Goal: Navigation & Orientation: Understand site structure

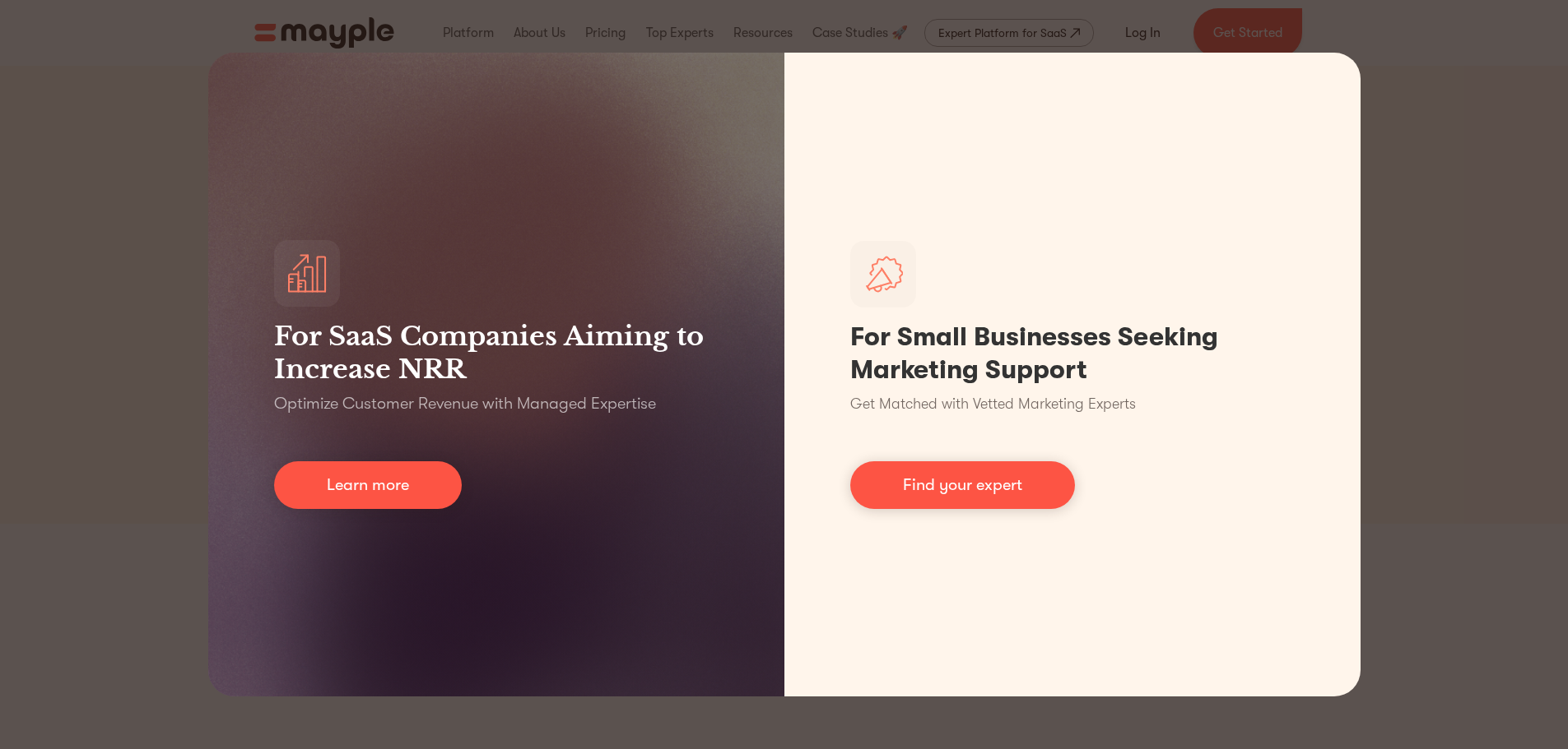
click at [1412, 68] on div "For SaaS Companies Aiming to Increase NRR Optimize Customer Revenue with Manage…" at bounding box center [784, 374] width 1568 height 749
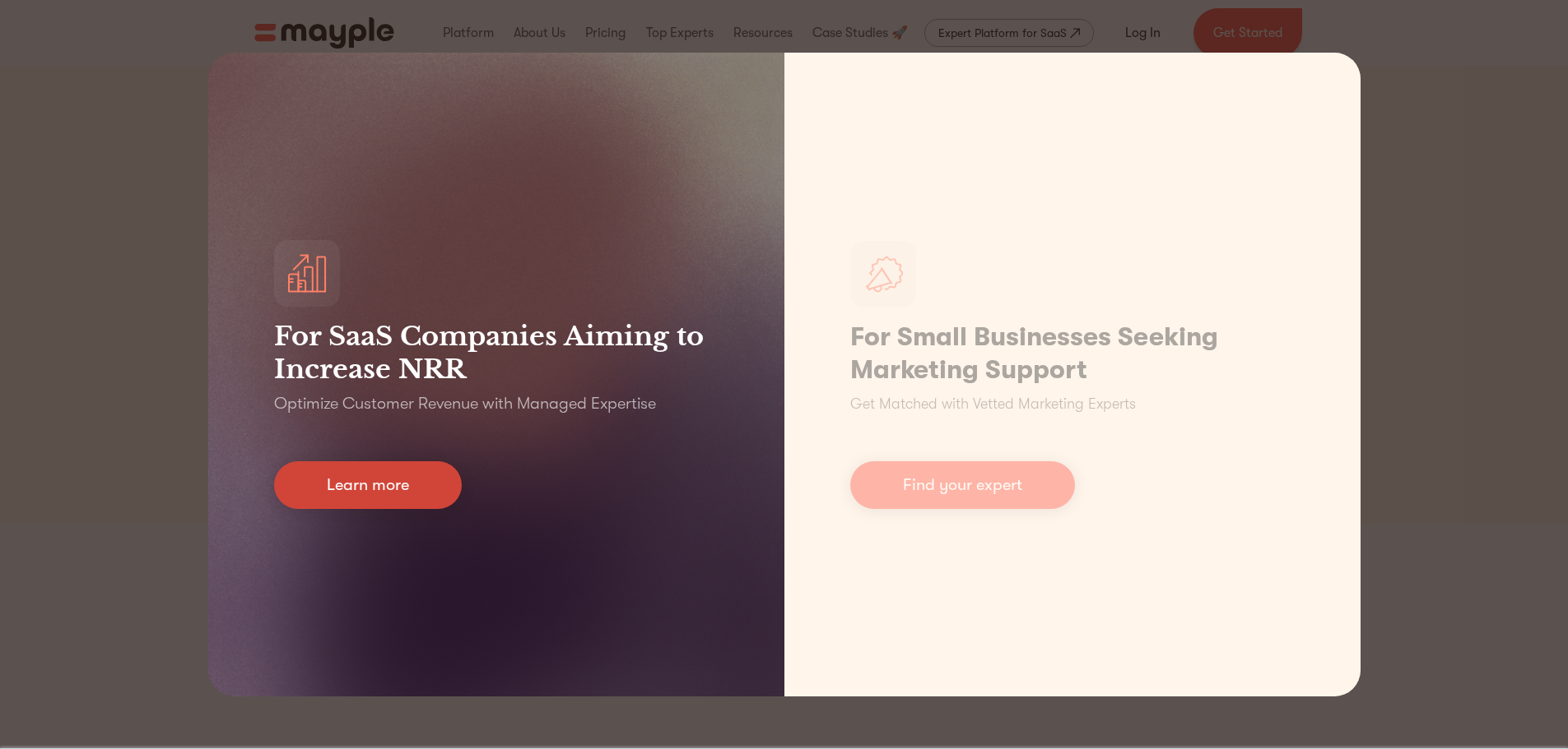
click at [416, 485] on link "Learn more" at bounding box center [367, 485] width 188 height 48
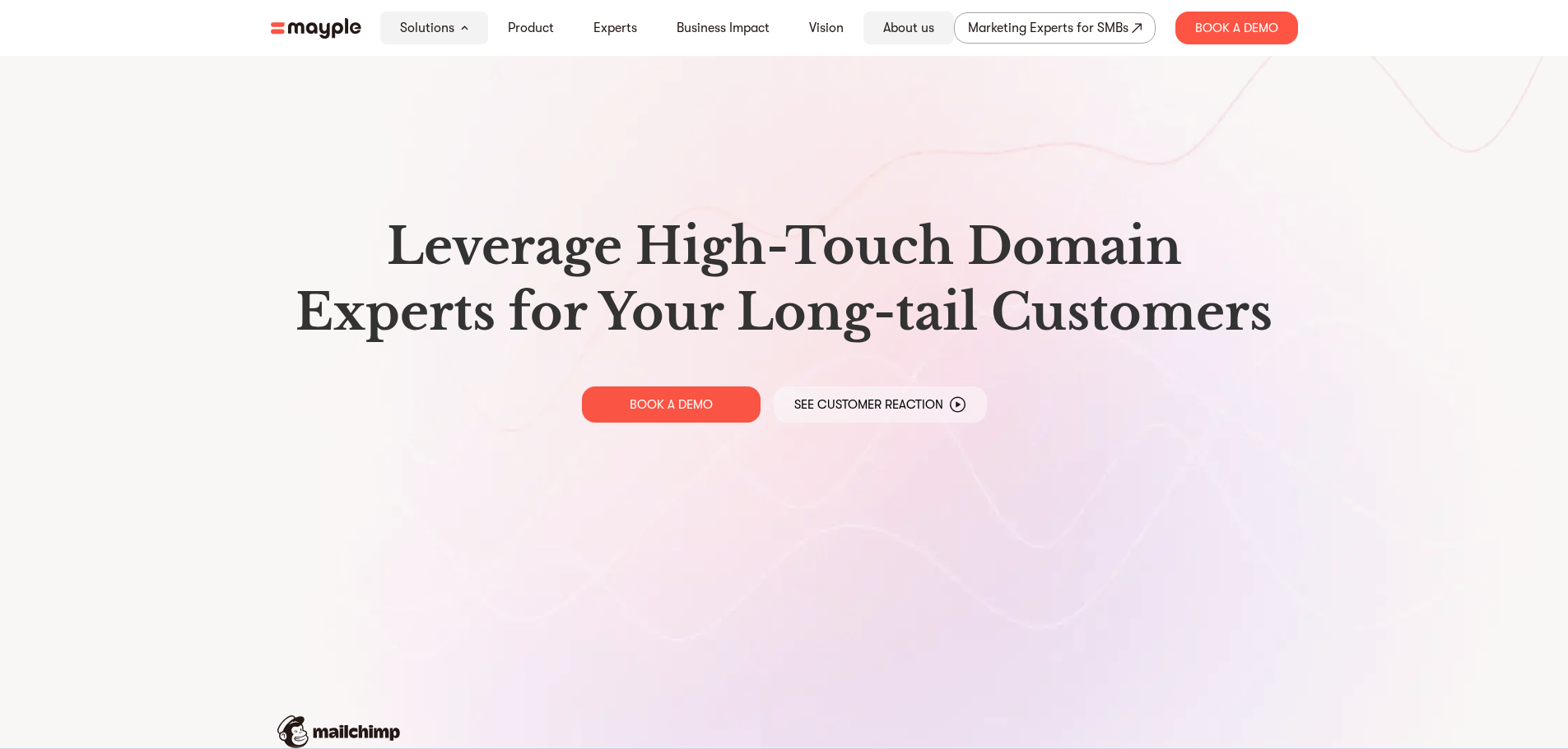
click at [919, 27] on link "About us" at bounding box center [908, 28] width 51 height 20
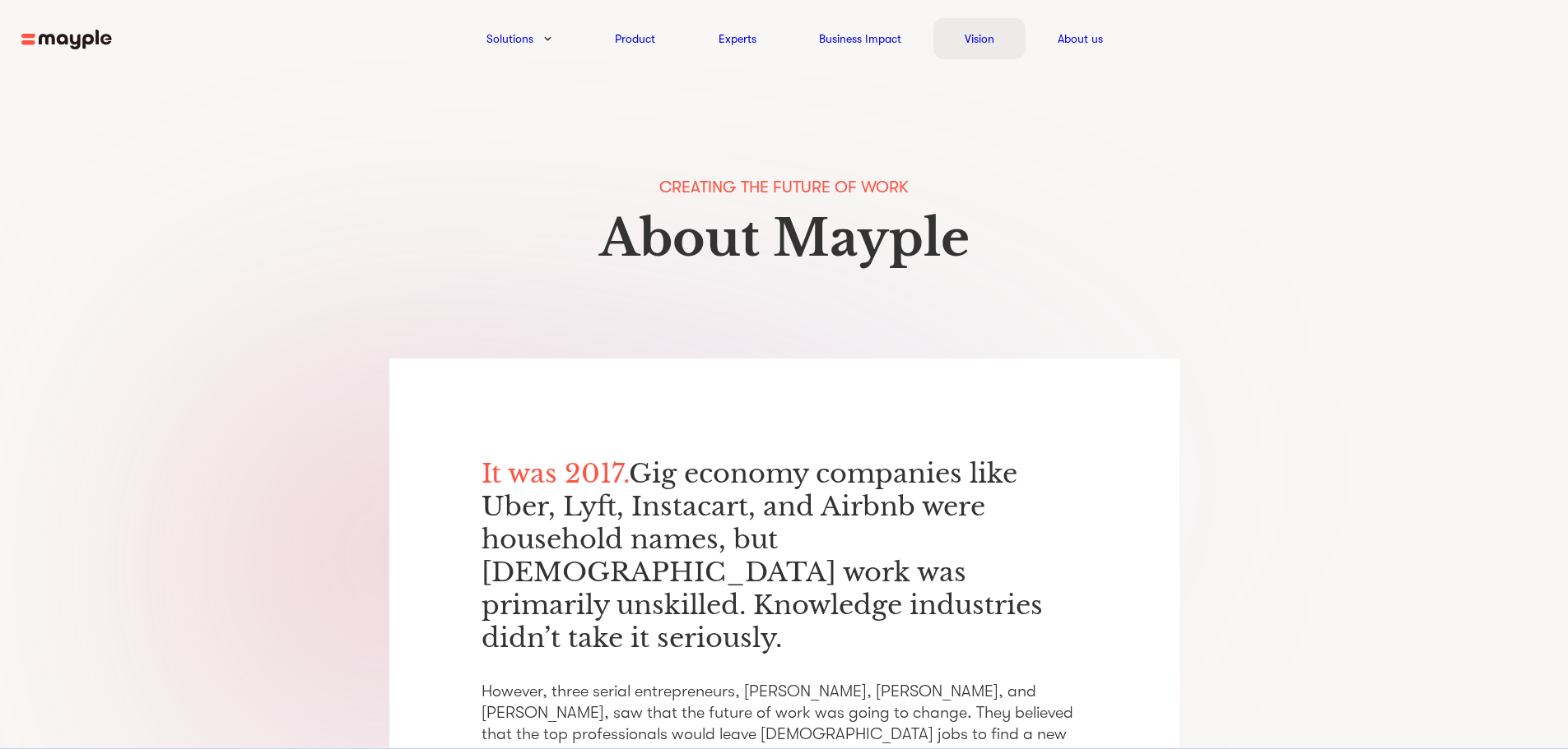
click at [976, 33] on link "Vision" at bounding box center [980, 39] width 30 height 20
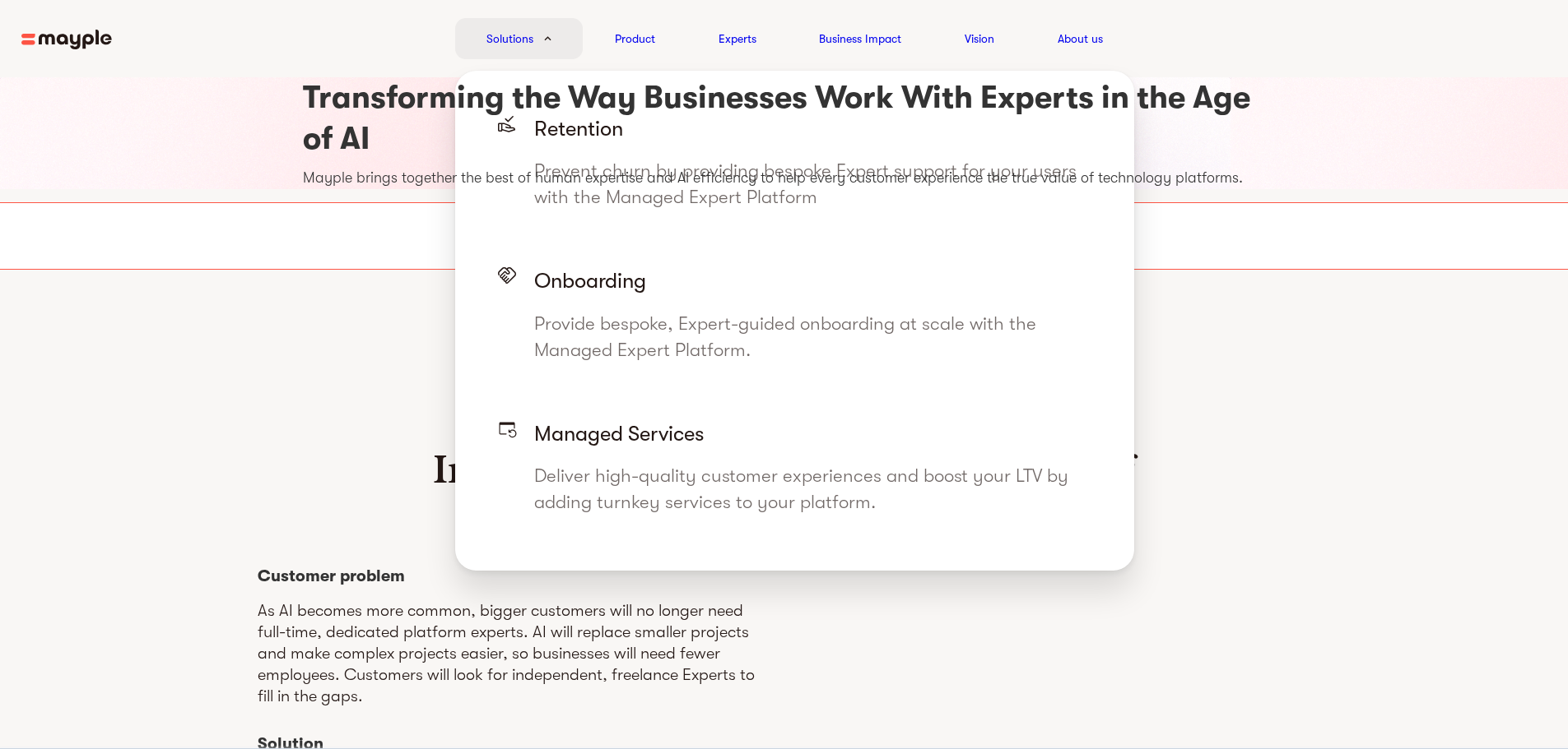
click at [528, 35] on link "Solutions" at bounding box center [510, 39] width 47 height 20
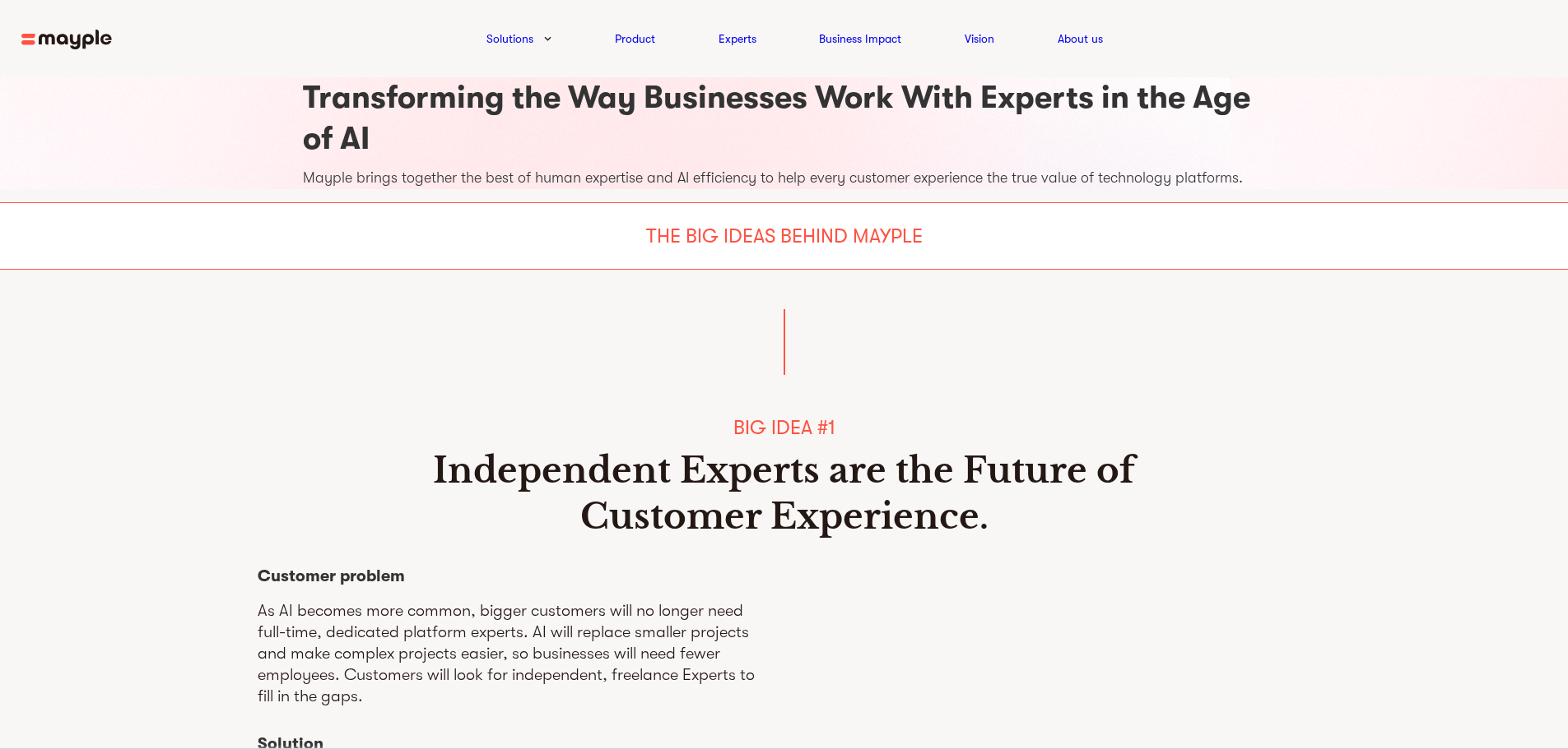
click at [83, 36] on img at bounding box center [67, 40] width 90 height 21
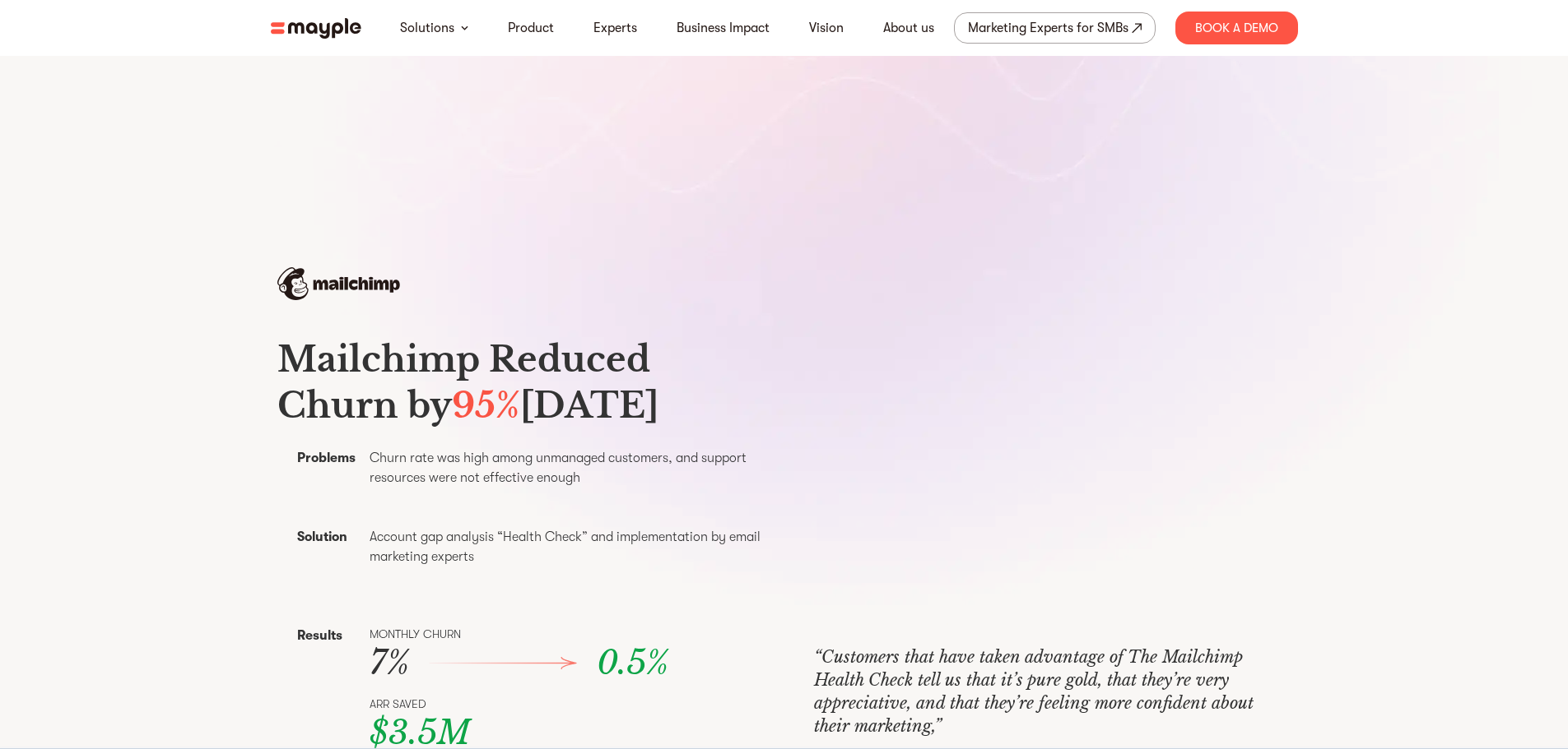
scroll to position [658, 0]
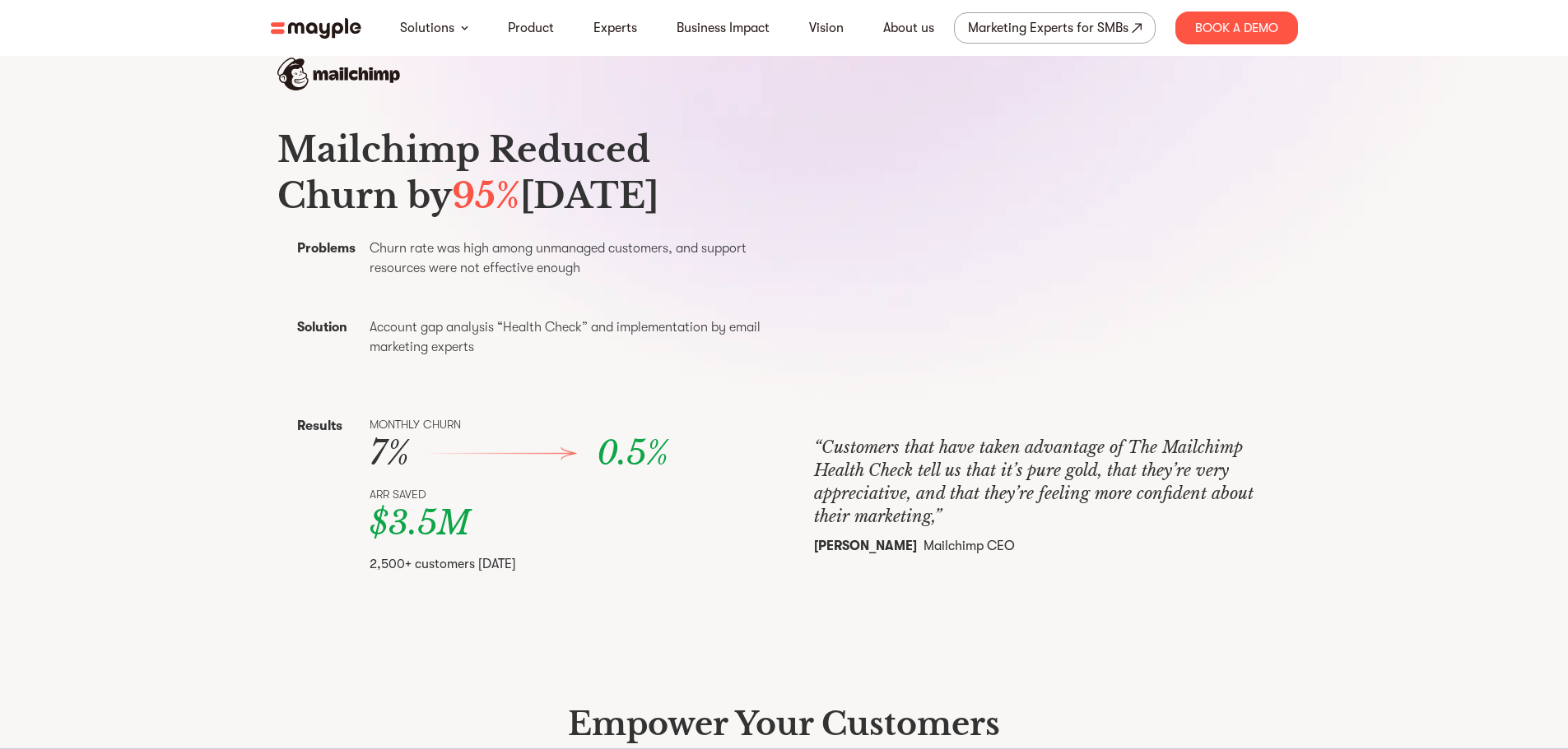
click at [291, 32] on img at bounding box center [315, 28] width 90 height 21
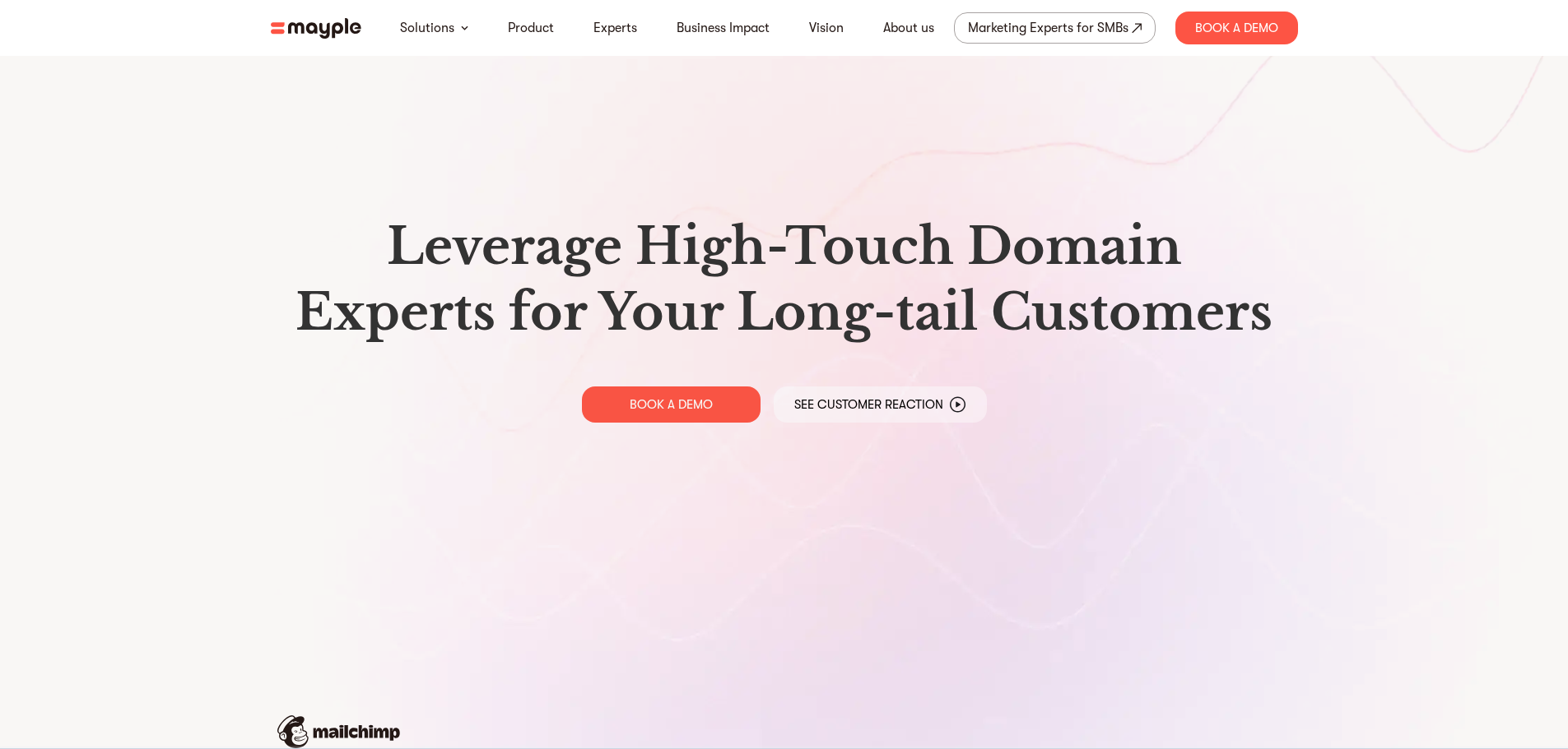
click at [114, 149] on section "Leverage High-Touch Domain Experts for Your Long-tail Customers BOOK A DEMO See…" at bounding box center [784, 641] width 1568 height 1283
click at [300, 28] on img at bounding box center [315, 28] width 90 height 21
